Goal: Register for event/course

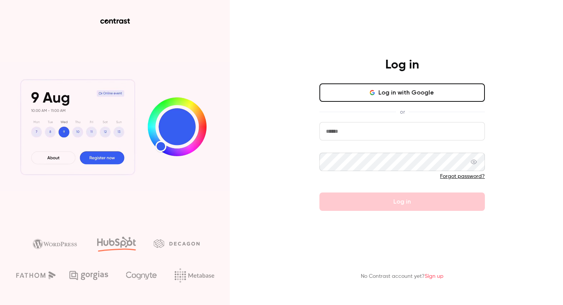
click at [348, 60] on div "Log in" at bounding box center [402, 65] width 199 height 17
click at [374, 89] on button "Log in with Google" at bounding box center [401, 92] width 165 height 18
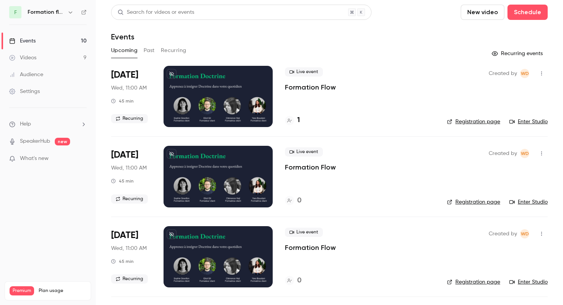
click at [52, 13] on h6 "Formation flow" at bounding box center [46, 12] width 37 height 8
click at [69, 13] on icon "button" at bounding box center [70, 12] width 6 height 6
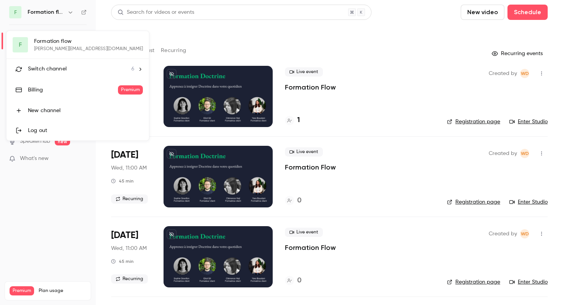
click at [162, 33] on div at bounding box center [281, 152] width 563 height 305
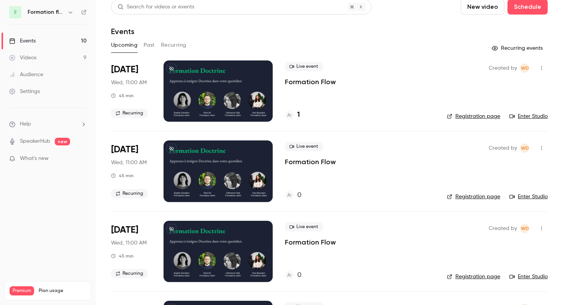
scroll to position [7, 0]
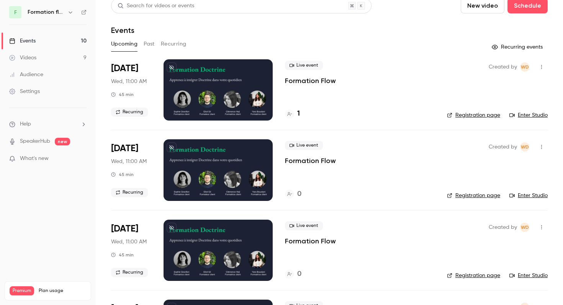
click at [461, 193] on link "Registration page" at bounding box center [473, 196] width 53 height 8
click at [464, 117] on link "Registration page" at bounding box center [473, 115] width 53 height 8
click at [467, 118] on link "Registration page" at bounding box center [473, 115] width 53 height 8
click at [149, 73] on div "[DATE] Wed, 11:00 AM 45 min Recurring" at bounding box center [131, 89] width 40 height 61
click at [468, 113] on link "Registration page" at bounding box center [473, 115] width 53 height 8
